Goal: Transaction & Acquisition: Purchase product/service

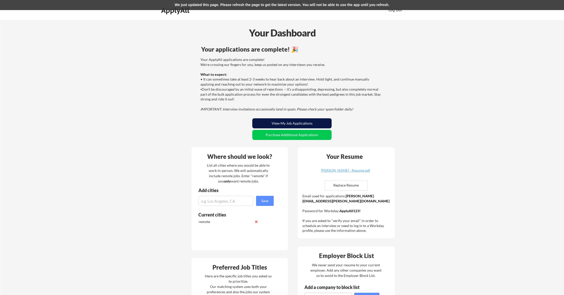
drag, startPoint x: 295, startPoint y: 123, endPoint x: 306, endPoint y: 120, distance: 11.4
click at [295, 123] on button "View My Job Applications" at bounding box center [291, 123] width 79 height 10
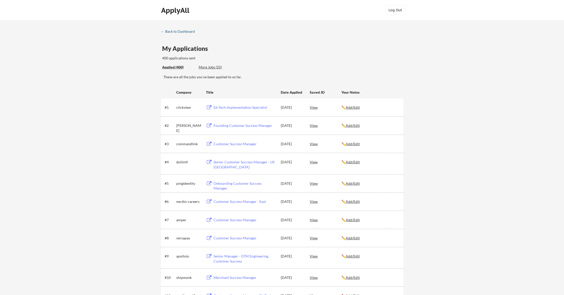
click at [178, 31] on div "← Back to Dashboard" at bounding box center [180, 32] width 38 height 4
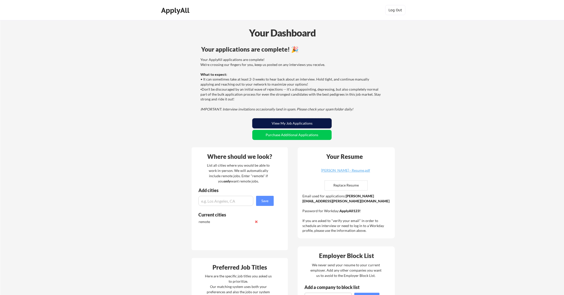
click at [296, 124] on button "View My Job Applications" at bounding box center [291, 123] width 79 height 10
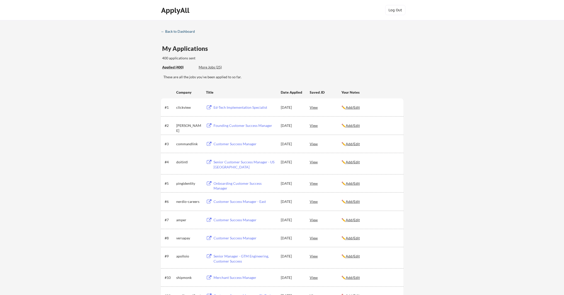
drag, startPoint x: 178, startPoint y: 31, endPoint x: 205, endPoint y: 40, distance: 28.7
click at [178, 31] on div "← Back to Dashboard" at bounding box center [180, 32] width 38 height 4
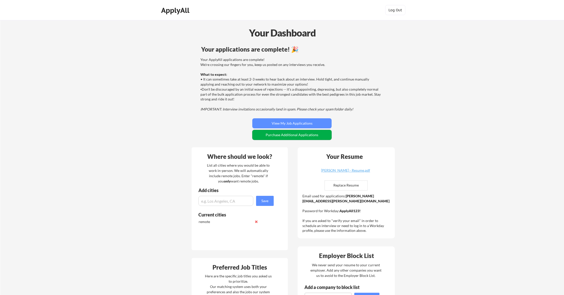
click at [303, 135] on button "Purchase Additional Applications" at bounding box center [291, 135] width 79 height 10
